Goal: Complete application form

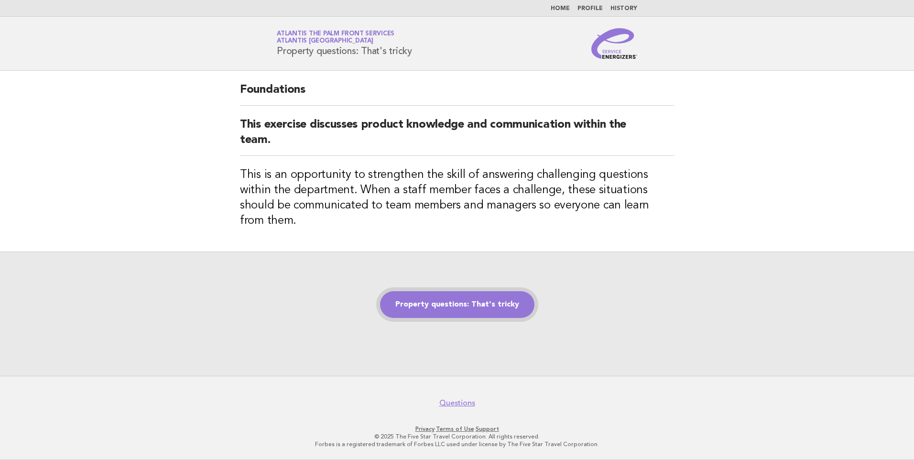
click at [455, 291] on link "Property questions: That's tricky" at bounding box center [457, 304] width 154 height 27
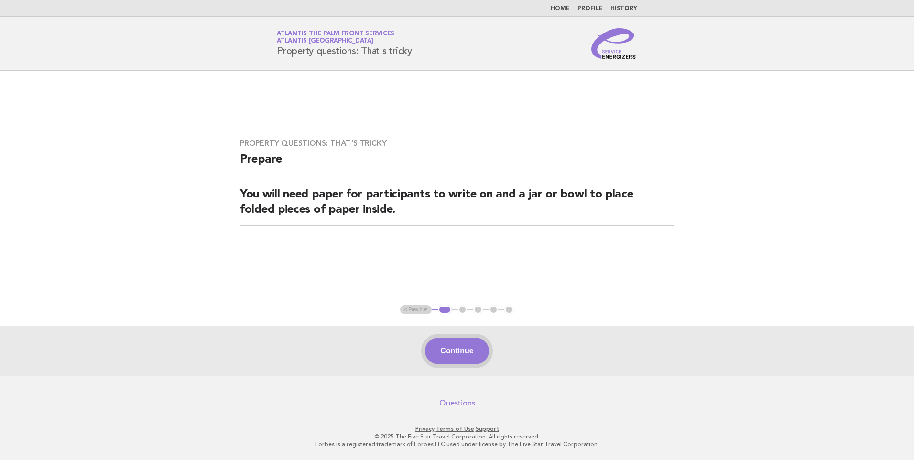
click at [453, 350] on button "Continue" at bounding box center [457, 351] width 64 height 27
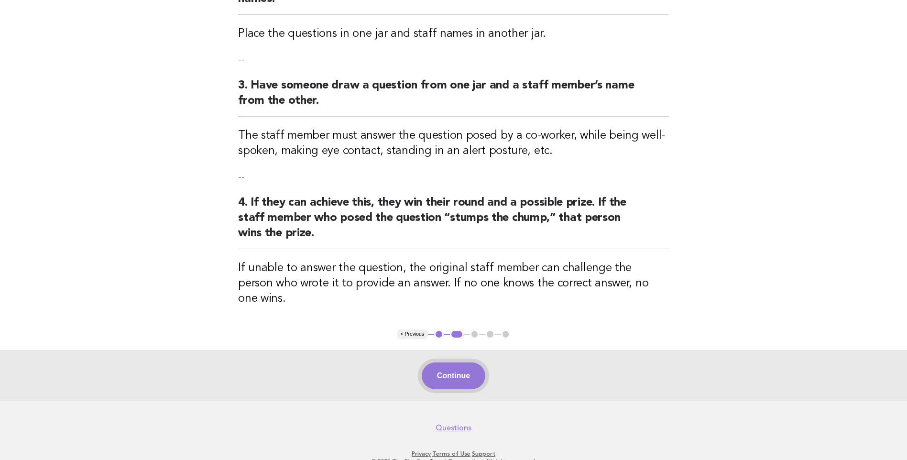
click at [456, 362] on button "Continue" at bounding box center [454, 375] width 64 height 27
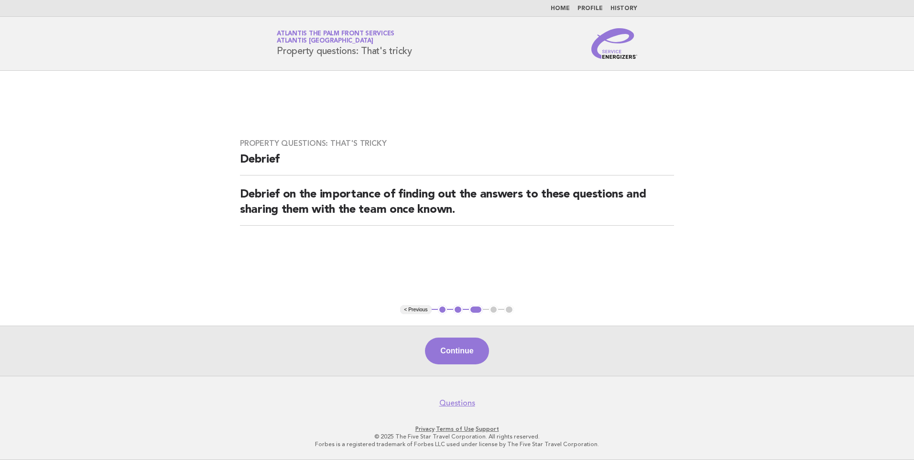
click at [456, 358] on button "Continue" at bounding box center [457, 351] width 64 height 27
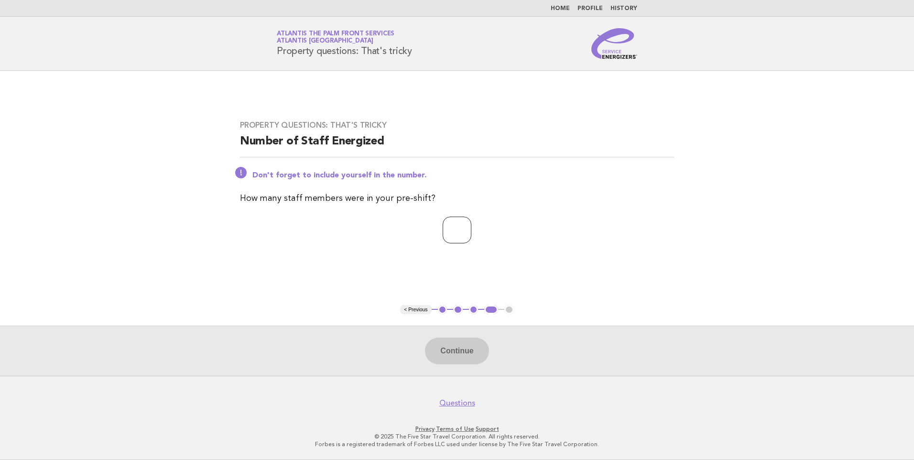
click at [452, 237] on input "number" at bounding box center [457, 230] width 29 height 27
type input "*"
click at [467, 356] on button "Continue" at bounding box center [457, 351] width 64 height 27
